Goal: Task Accomplishment & Management: Manage account settings

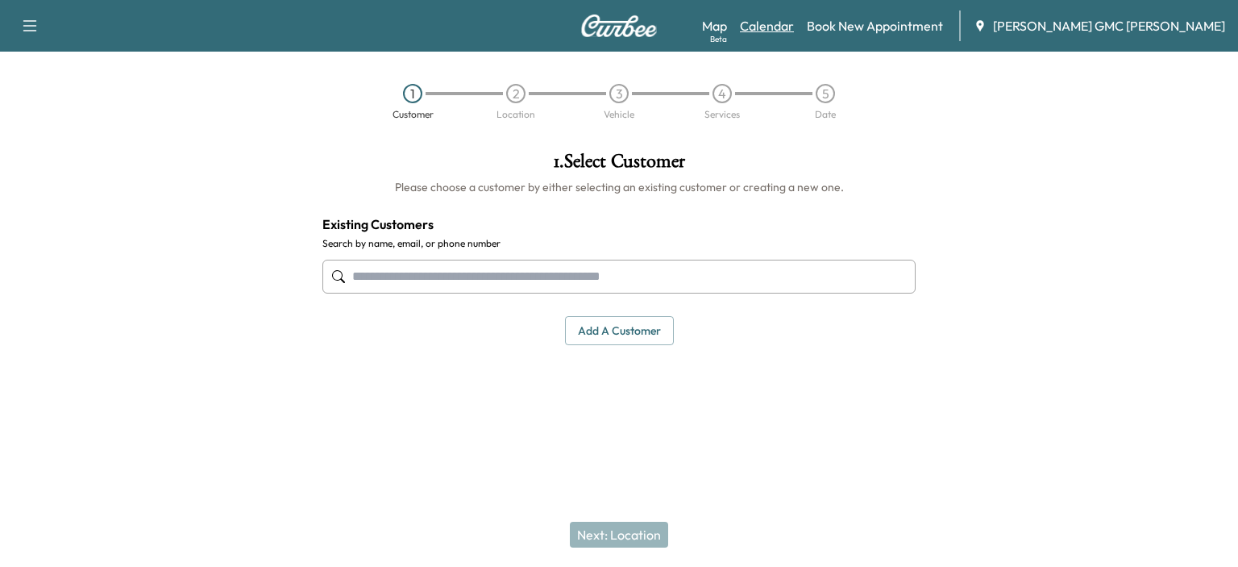
click at [794, 25] on link "Calendar" at bounding box center [767, 25] width 54 height 19
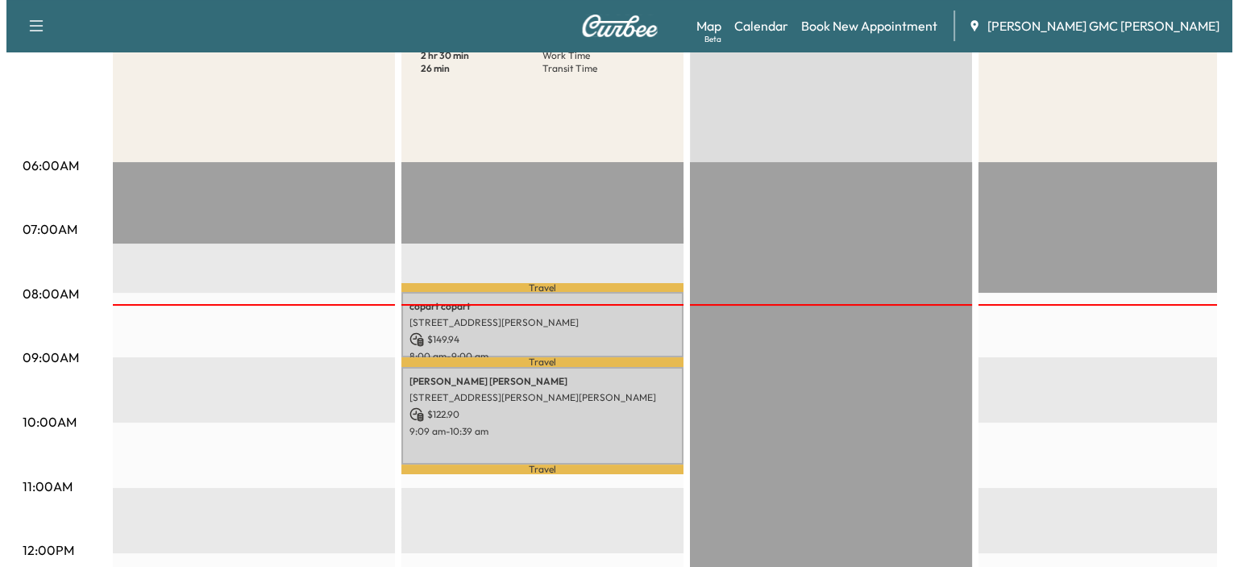
scroll to position [242, 0]
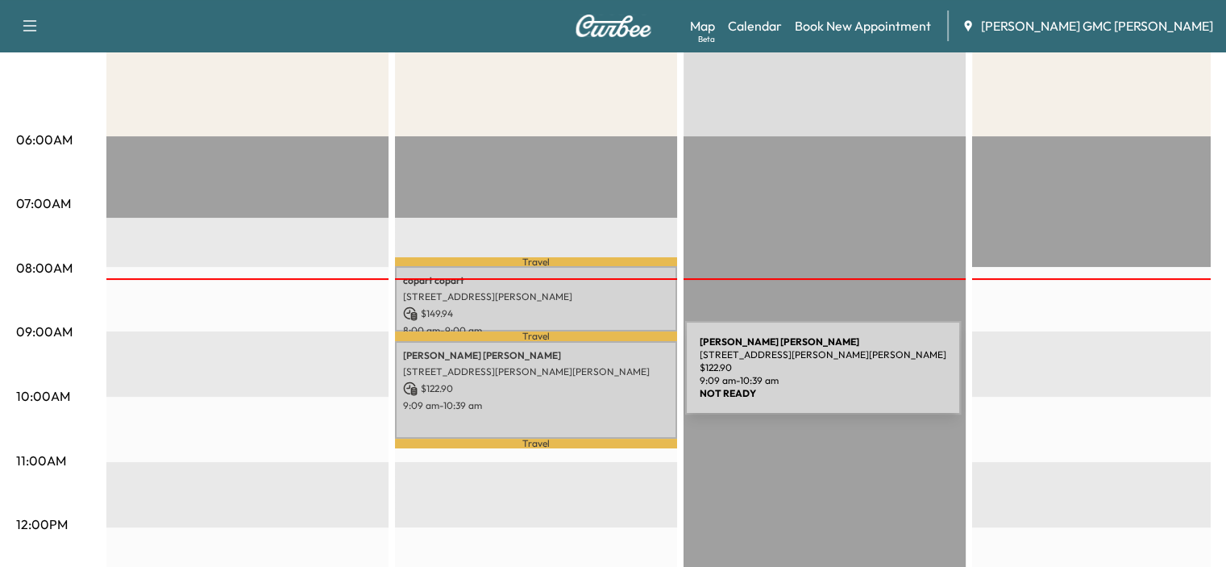
click at [564, 381] on p "$ 122.90" at bounding box center [536, 388] width 266 height 15
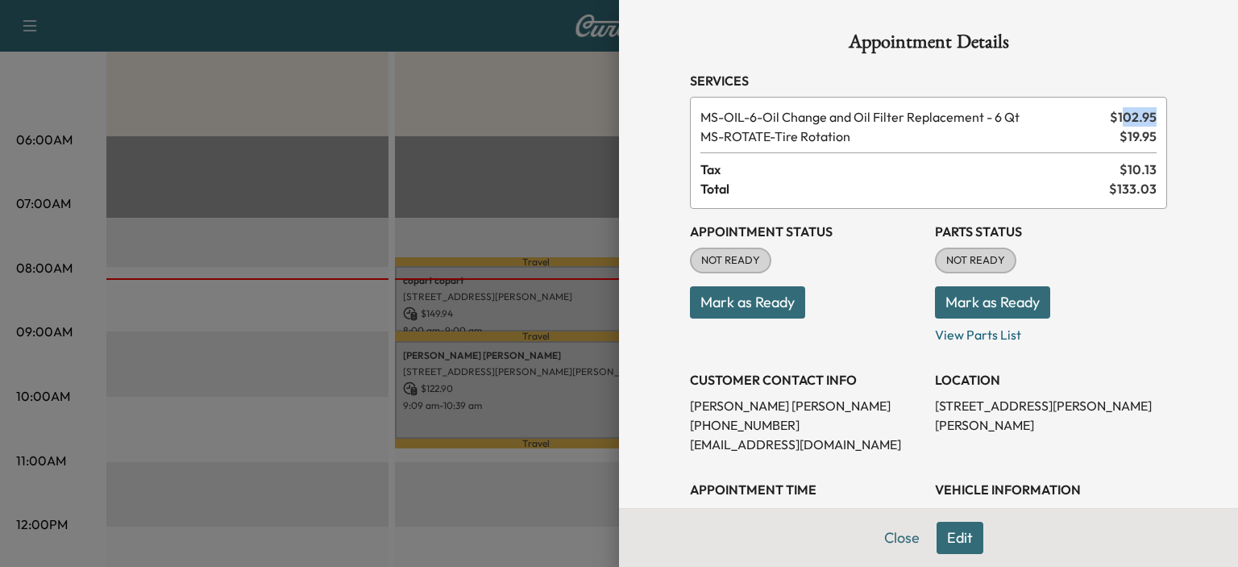
drag, startPoint x: 1112, startPoint y: 111, endPoint x: 1164, endPoint y: 123, distance: 53.8
click at [1164, 123] on div "Appointment Details Services MS-OIL-6 - Oil Change and Oil Filter Replacement -…" at bounding box center [929, 446] width 516 height 893
click at [1120, 138] on span "$ 19.95" at bounding box center [1138, 136] width 37 height 19
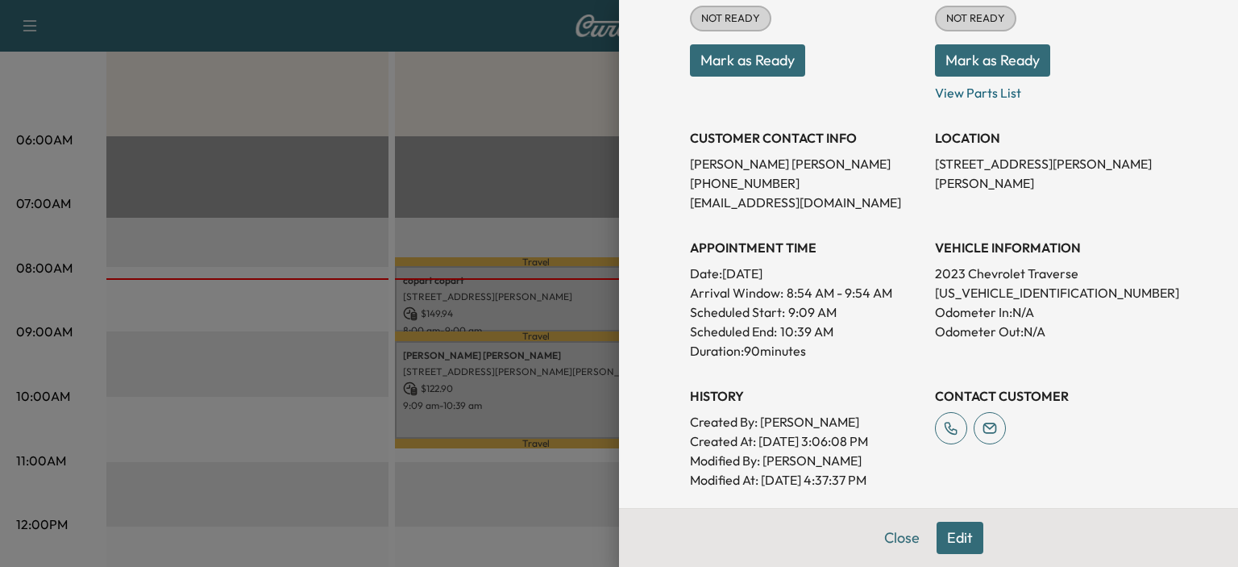
click at [1009, 162] on p "[STREET_ADDRESS][PERSON_NAME][PERSON_NAME]" at bounding box center [1051, 173] width 232 height 39
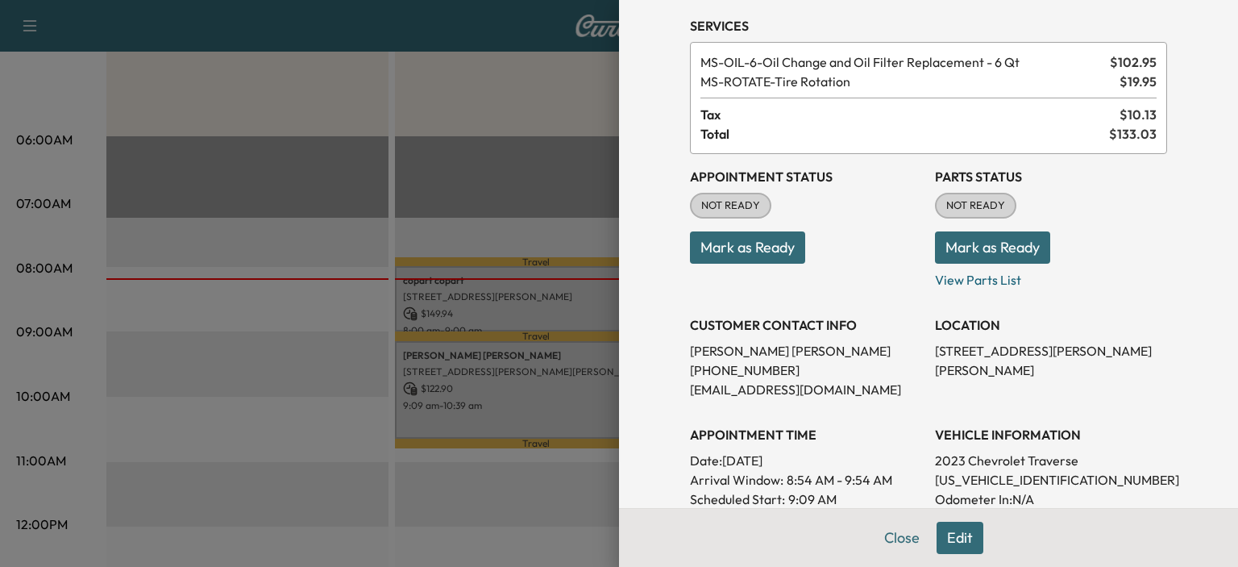
scroll to position [161, 0]
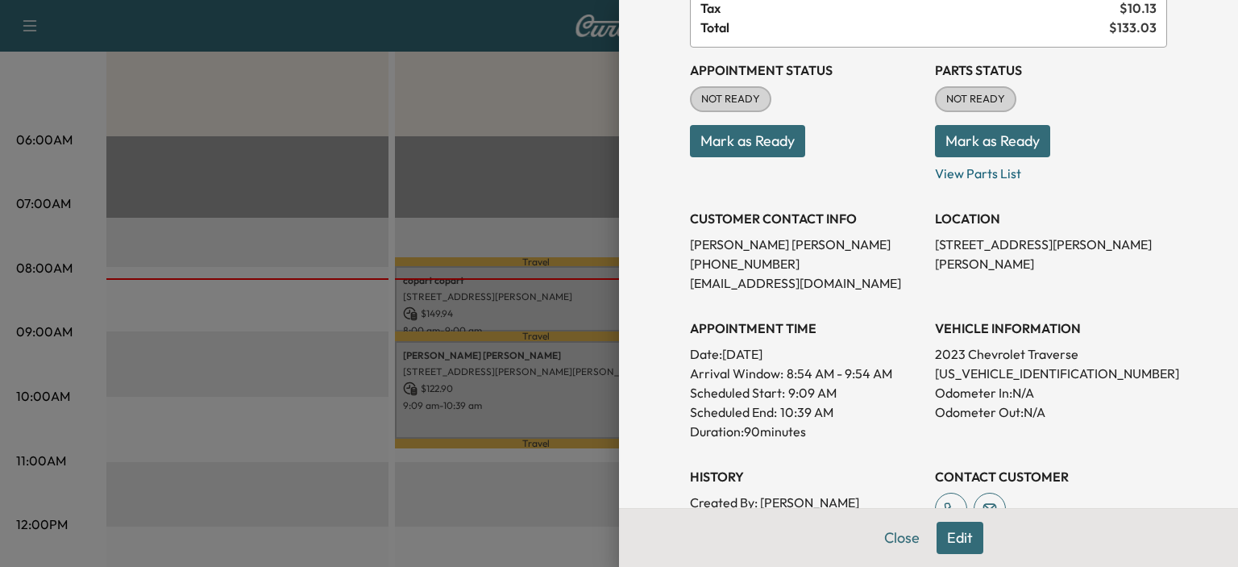
click at [1006, 148] on button "Mark as Ready" at bounding box center [992, 141] width 115 height 32
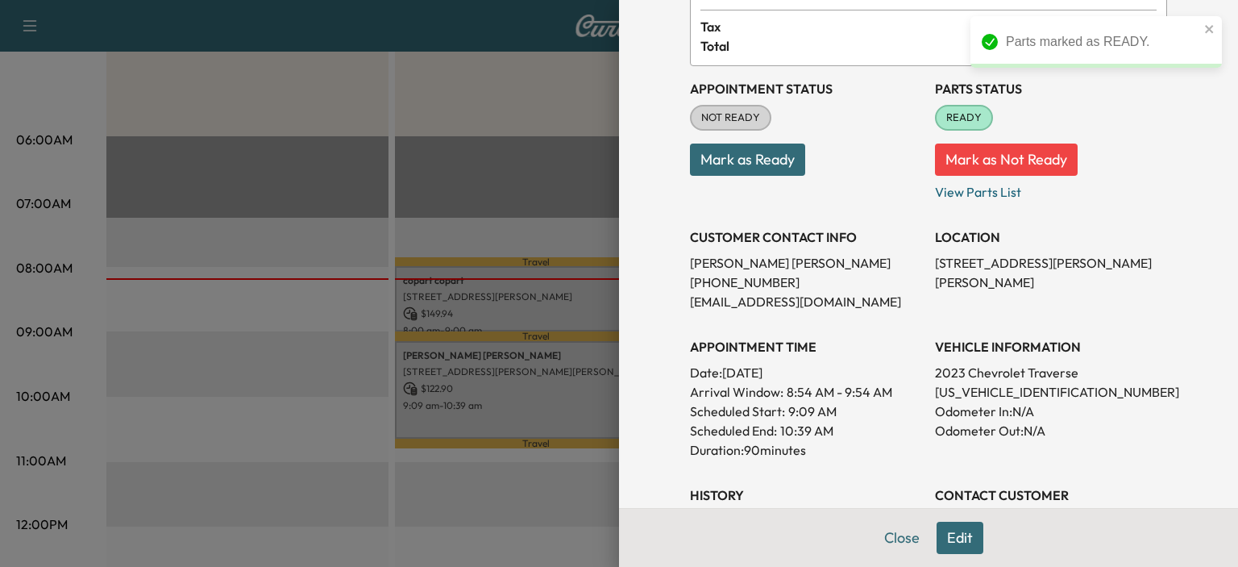
scroll to position [142, 0]
click at [1048, 198] on p "View Parts List" at bounding box center [1051, 190] width 232 height 26
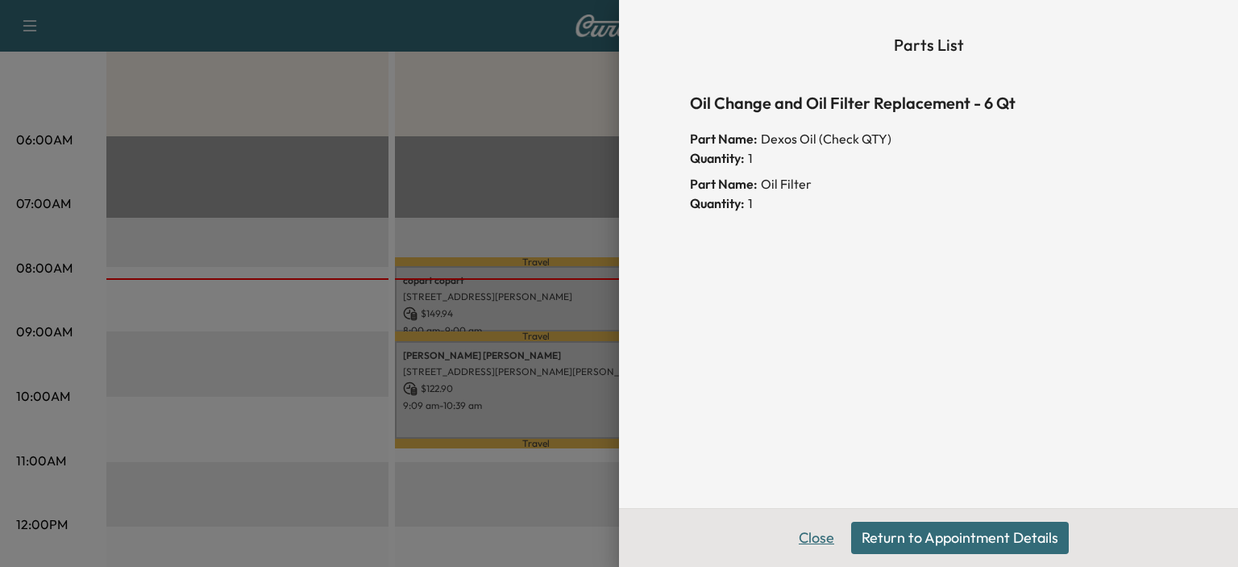
click at [819, 543] on button "Close" at bounding box center [817, 538] width 56 height 32
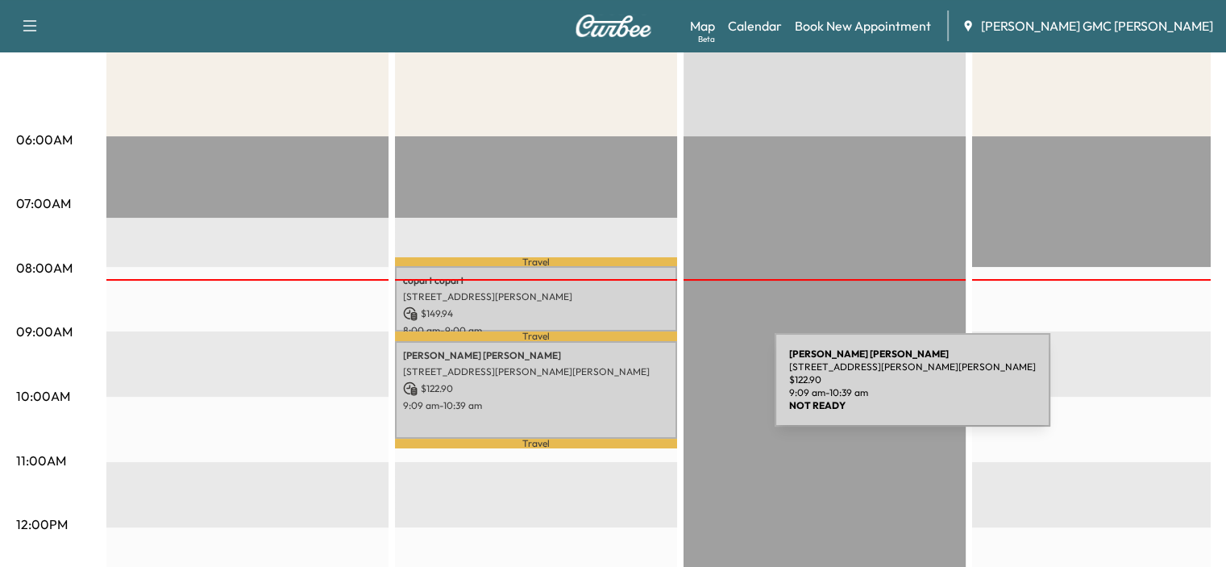
click at [647, 389] on p "$ 122.90" at bounding box center [536, 388] width 266 height 15
